Goal: Task Accomplishment & Management: Complete application form

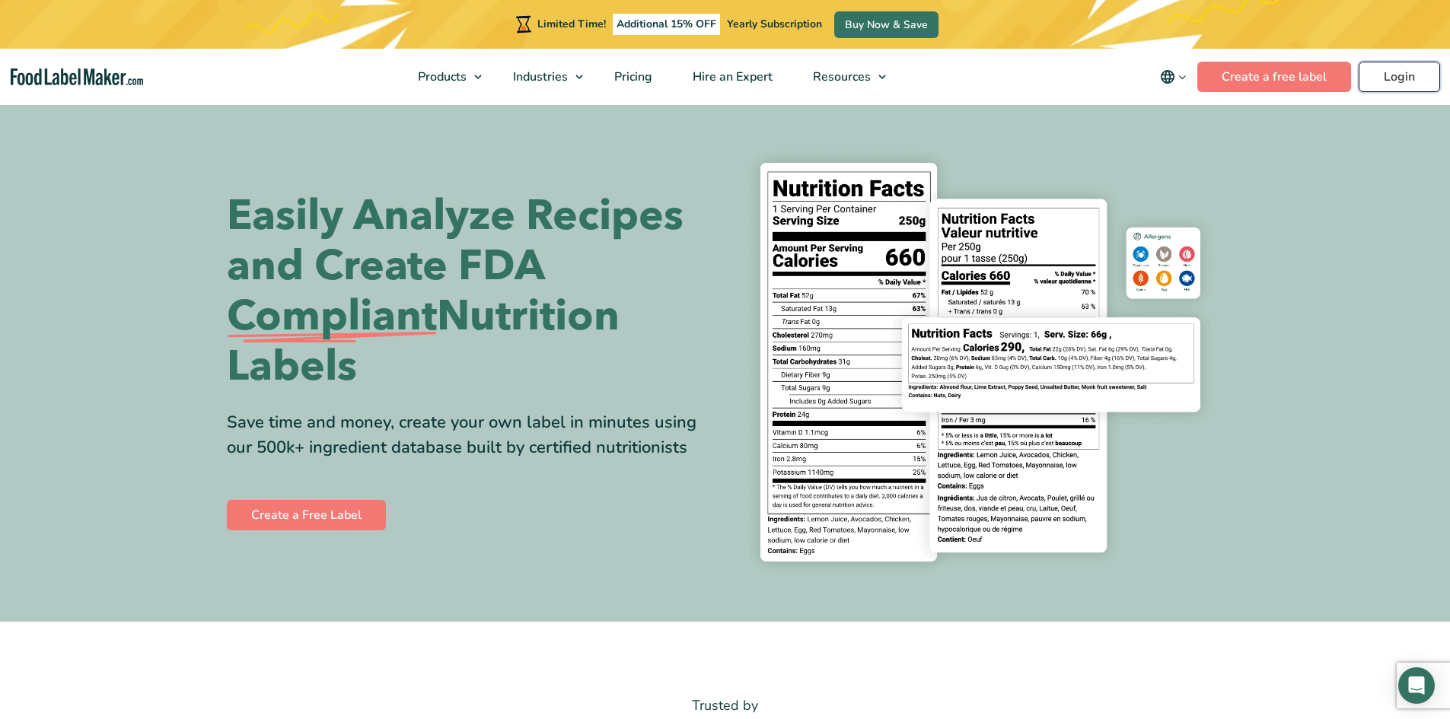
click at [1393, 72] on link "Login" at bounding box center [1399, 77] width 81 height 30
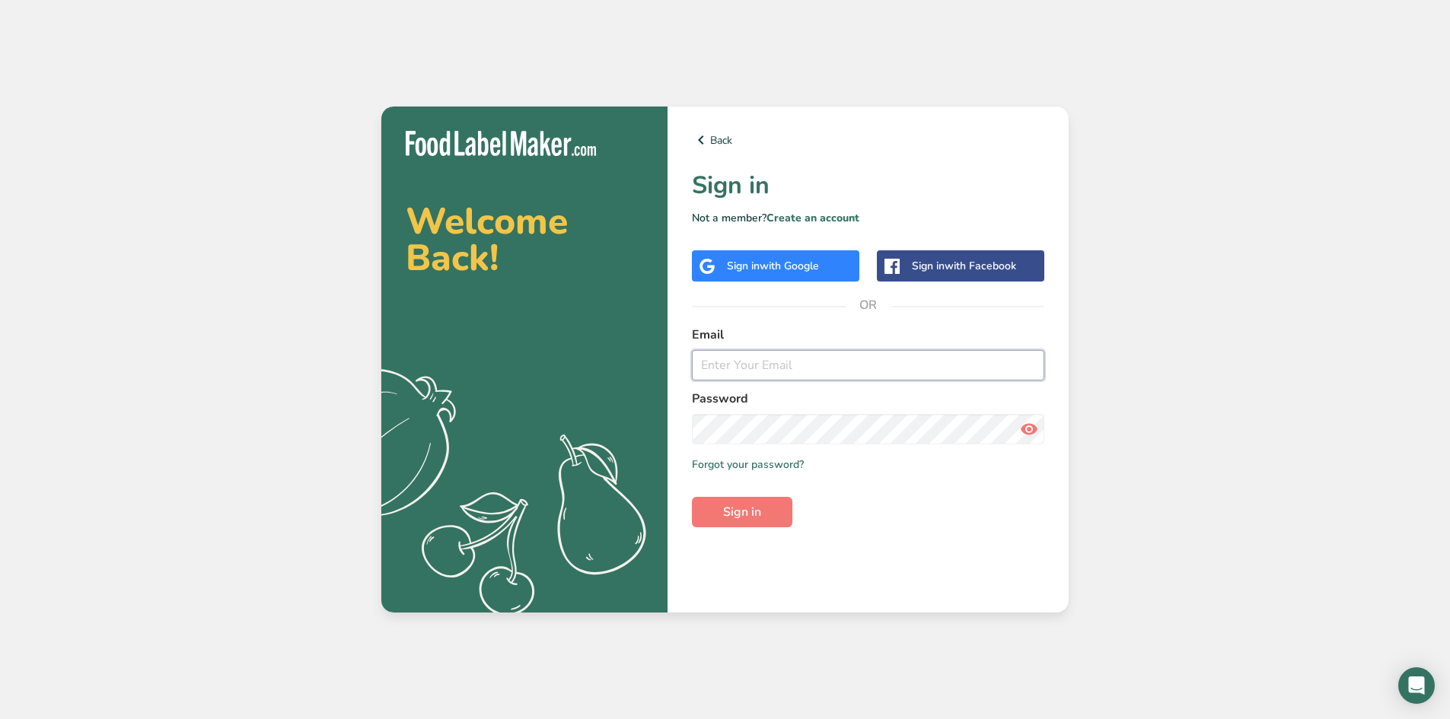
click at [783, 362] on input "email" at bounding box center [868, 365] width 353 height 30
click at [779, 361] on input "email" at bounding box center [868, 365] width 353 height 30
drag, startPoint x: 700, startPoint y: 353, endPoint x: 729, endPoint y: 341, distance: 31.1
click at [700, 349] on div "Email" at bounding box center [868, 353] width 353 height 55
click at [752, 326] on label "Email" at bounding box center [868, 335] width 353 height 18
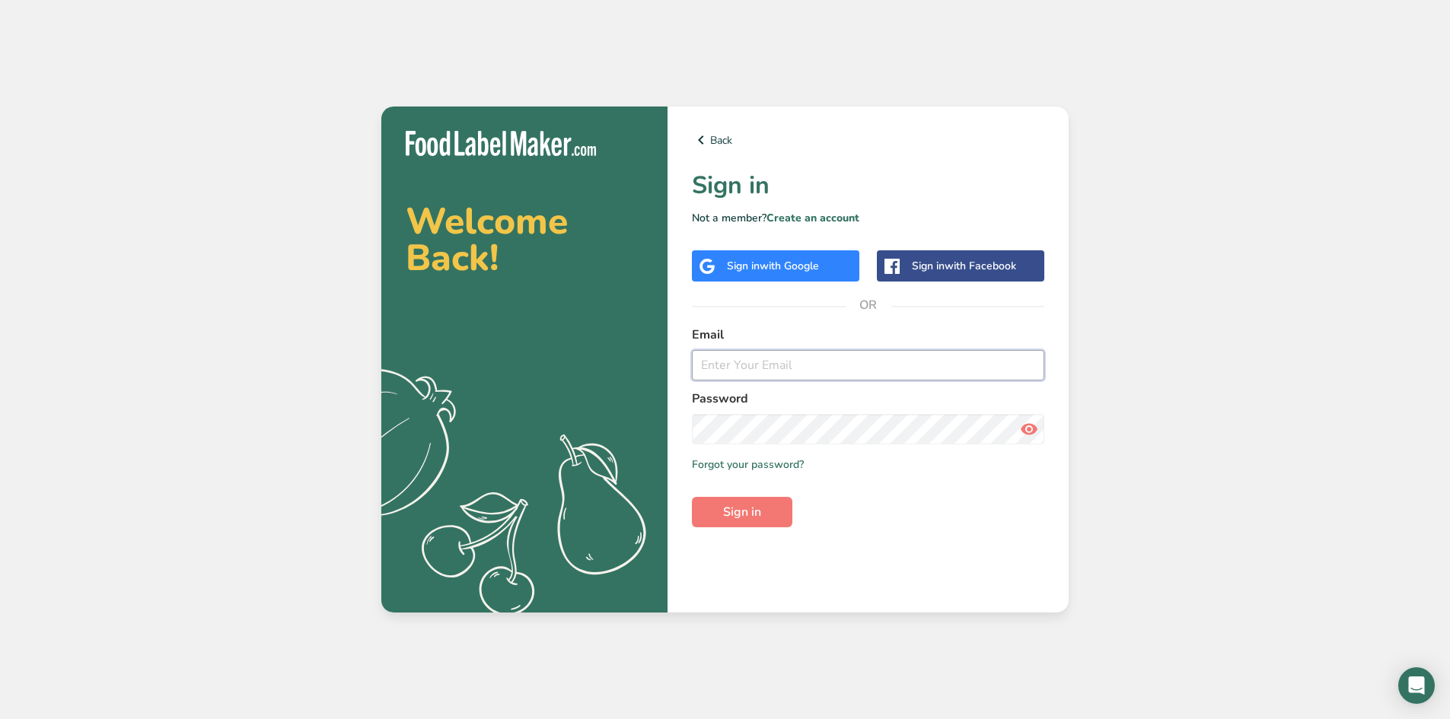
click at [772, 362] on input "email" at bounding box center [868, 365] width 353 height 30
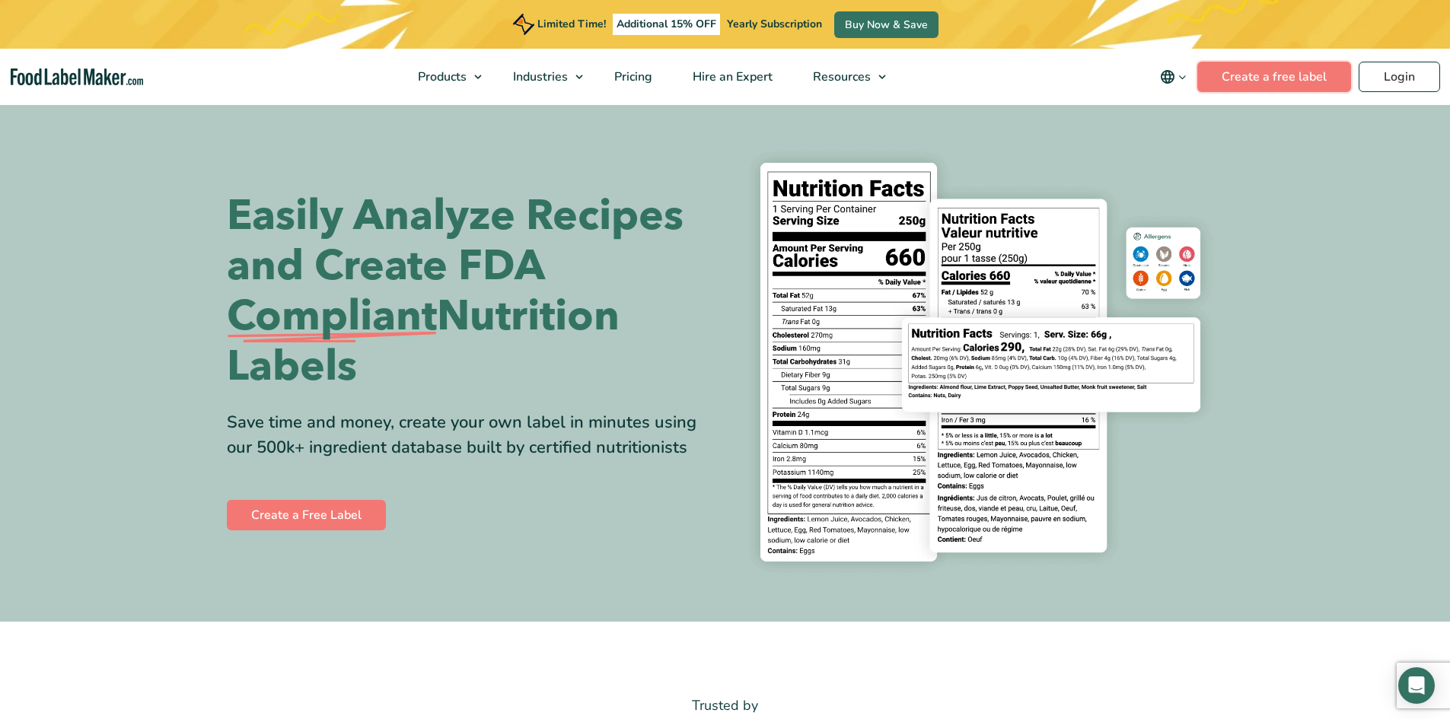
click at [1255, 61] on nav "Products Food Nutrition Labelling Supplements Formulation & Labelling Industrie…" at bounding box center [725, 77] width 1450 height 56
click at [1249, 76] on link "Create a free label" at bounding box center [1275, 77] width 154 height 30
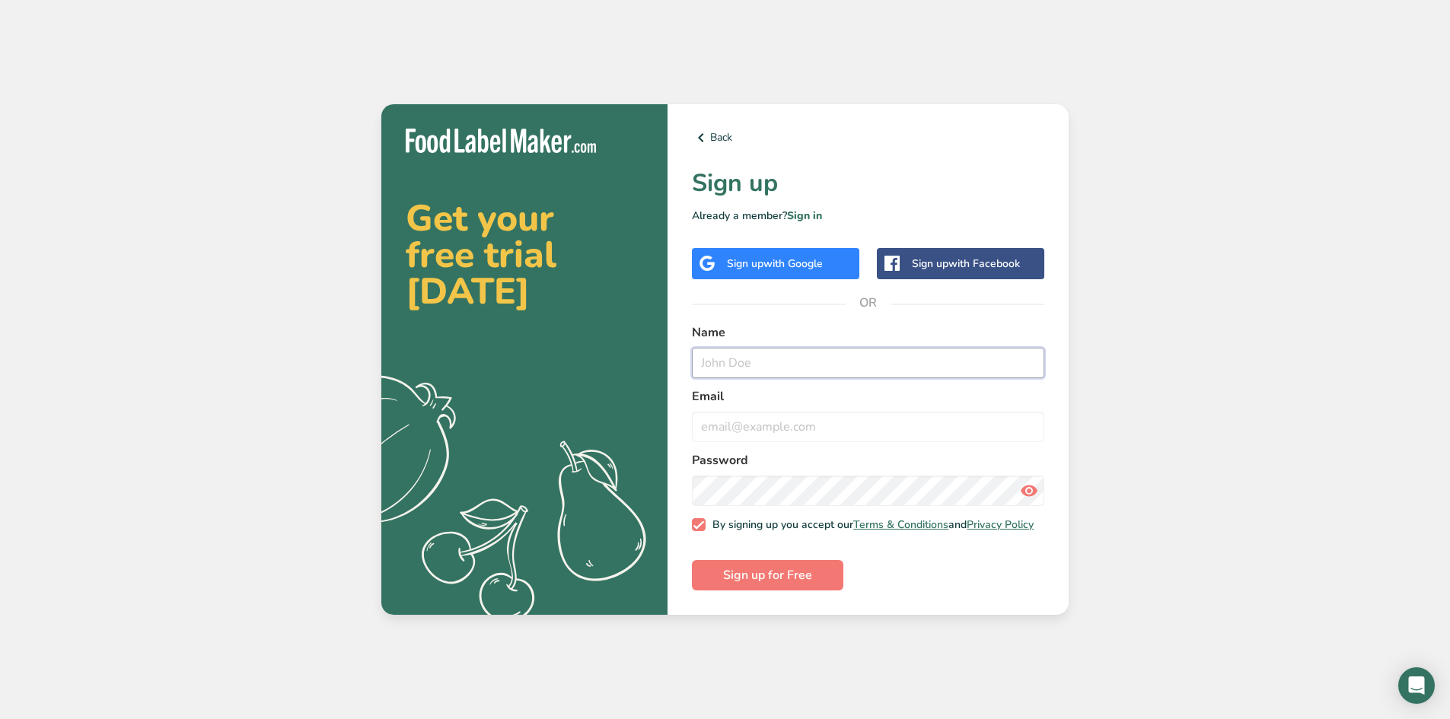
click at [775, 353] on input "text" at bounding box center [868, 363] width 353 height 30
type input "Esteban"
click at [846, 429] on input "email" at bounding box center [868, 427] width 353 height 30
type input "msfsupport@marterra.net"
click at [692, 560] on button "Sign up for Free" at bounding box center [768, 575] width 152 height 30
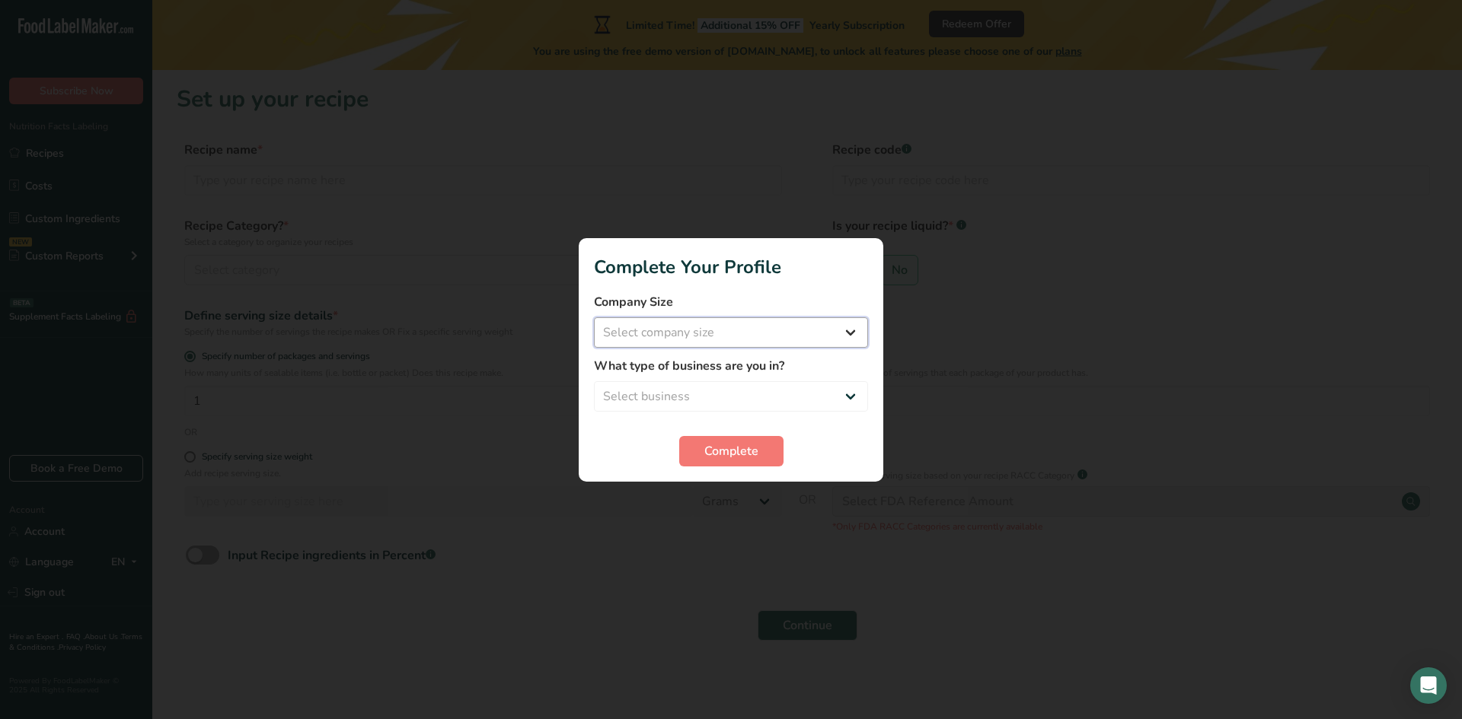
click at [826, 340] on select "Select company size Fewer than 10 Employees 10 to 50 Employees 51 to 500 Employ…" at bounding box center [731, 332] width 274 height 30
select select "1"
click at [594, 317] on select "Select company size Fewer than 10 Employees 10 to 50 Employees 51 to 500 Employ…" at bounding box center [731, 332] width 274 height 30
click at [736, 382] on select "Select business Packaged Food Manufacturer Restaurant & Cafe Bakery Meal Plans …" at bounding box center [731, 396] width 274 height 30
select select "1"
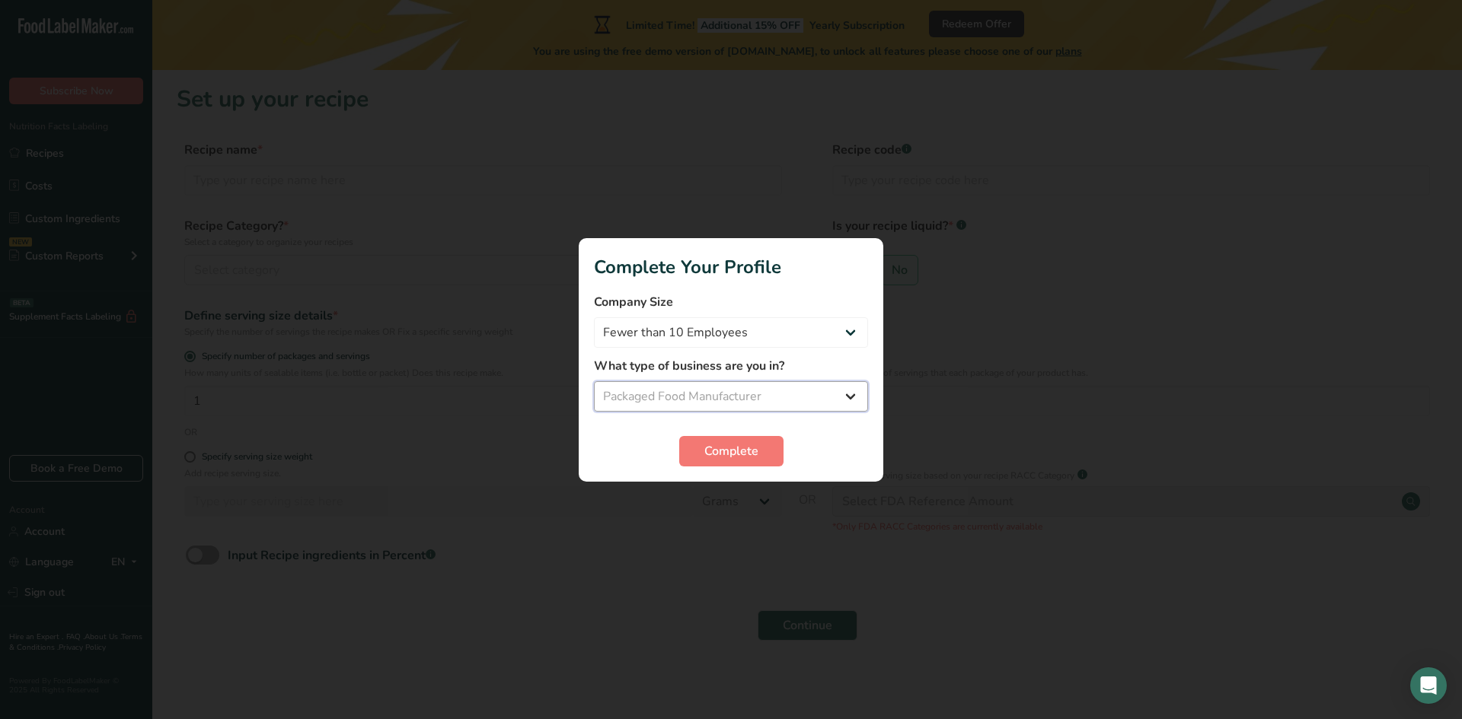
click at [594, 381] on select "Select business Packaged Food Manufacturer Restaurant & Cafe Bakery Meal Plans …" at bounding box center [731, 396] width 274 height 30
click at [727, 448] on span "Complete" at bounding box center [731, 451] width 54 height 18
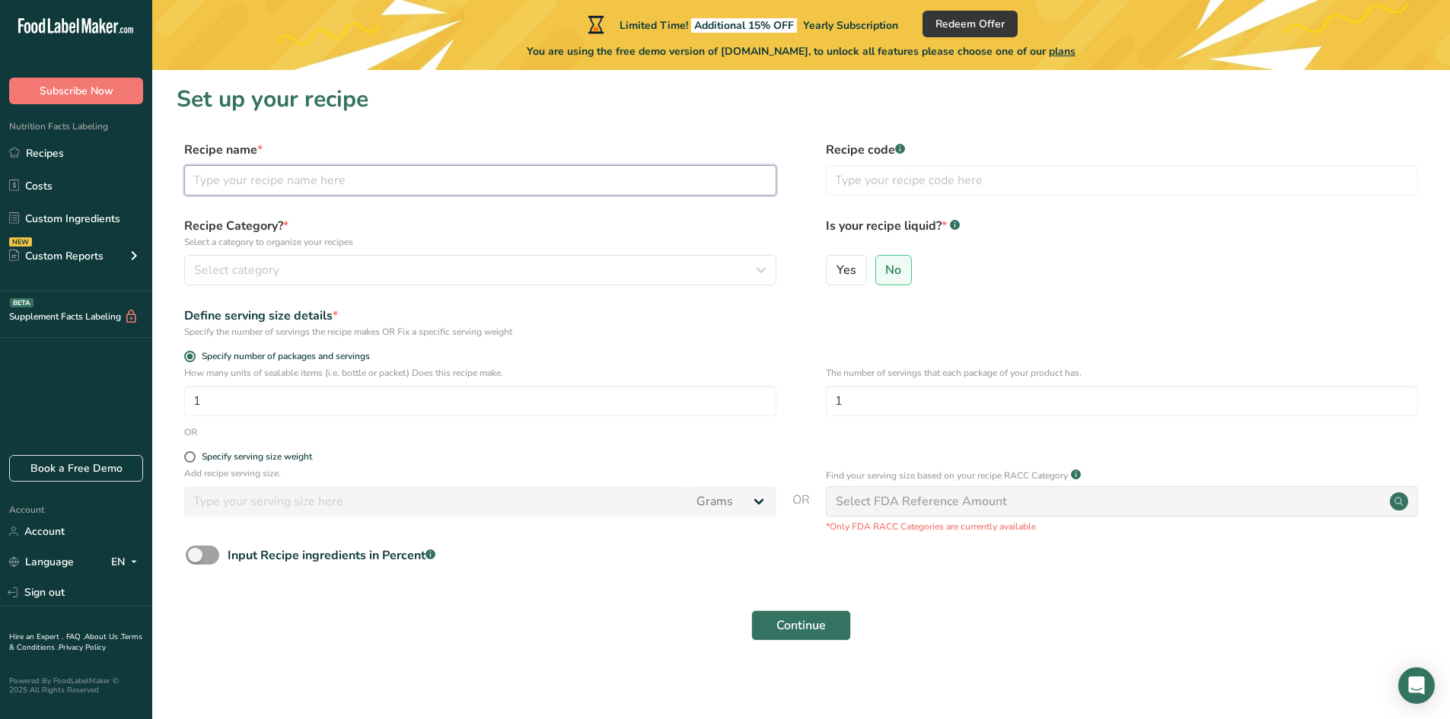
click at [547, 180] on input "text" at bounding box center [480, 180] width 592 height 30
click at [62, 162] on link "Recipes" at bounding box center [76, 153] width 152 height 29
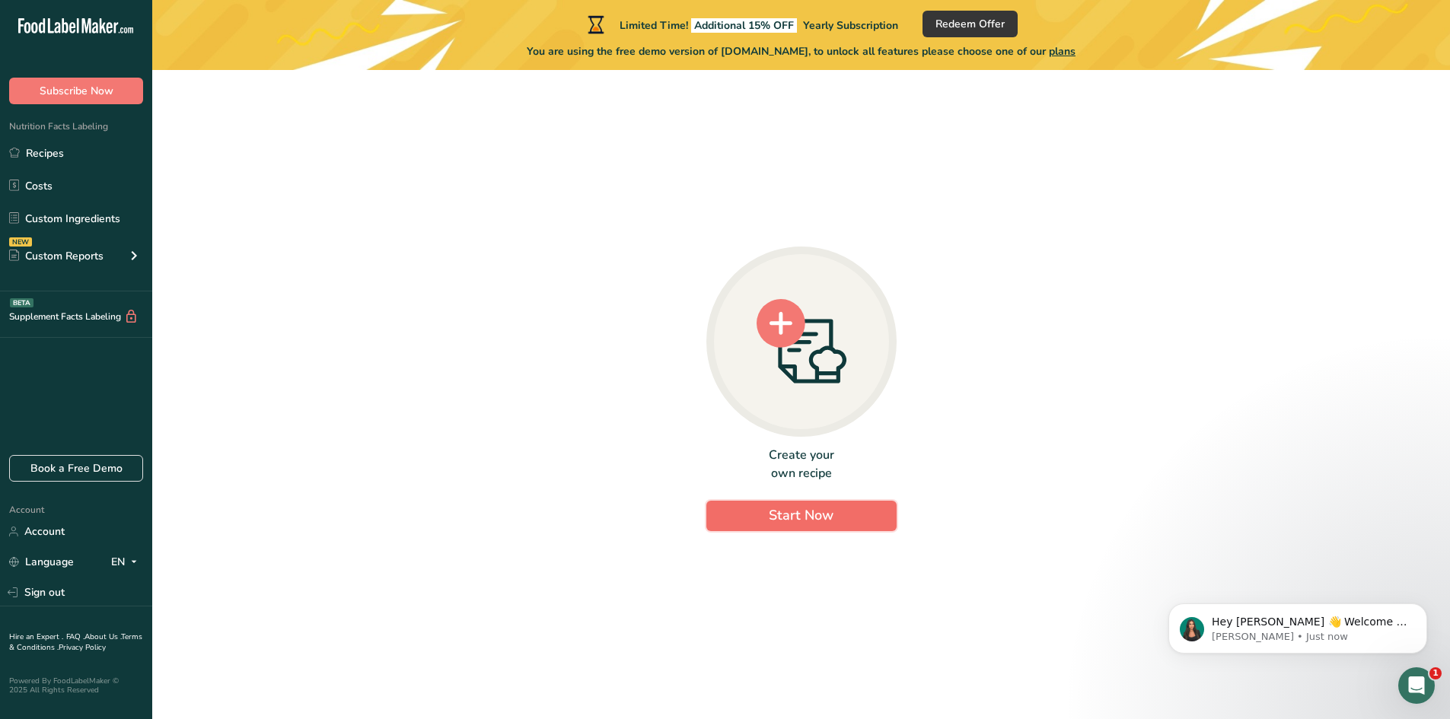
click at [837, 517] on button "Start Now" at bounding box center [802, 516] width 190 height 30
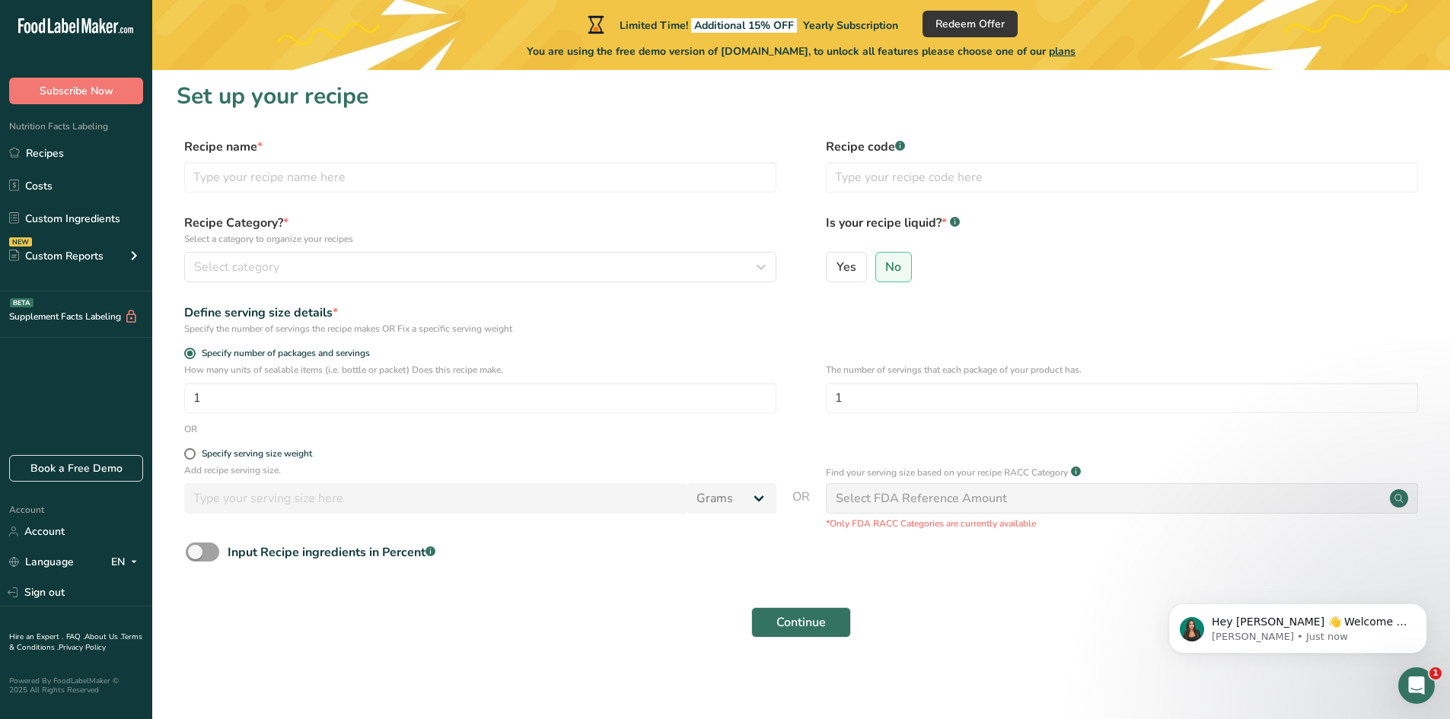
scroll to position [4, 0]
